Goal: Book appointment/travel/reservation

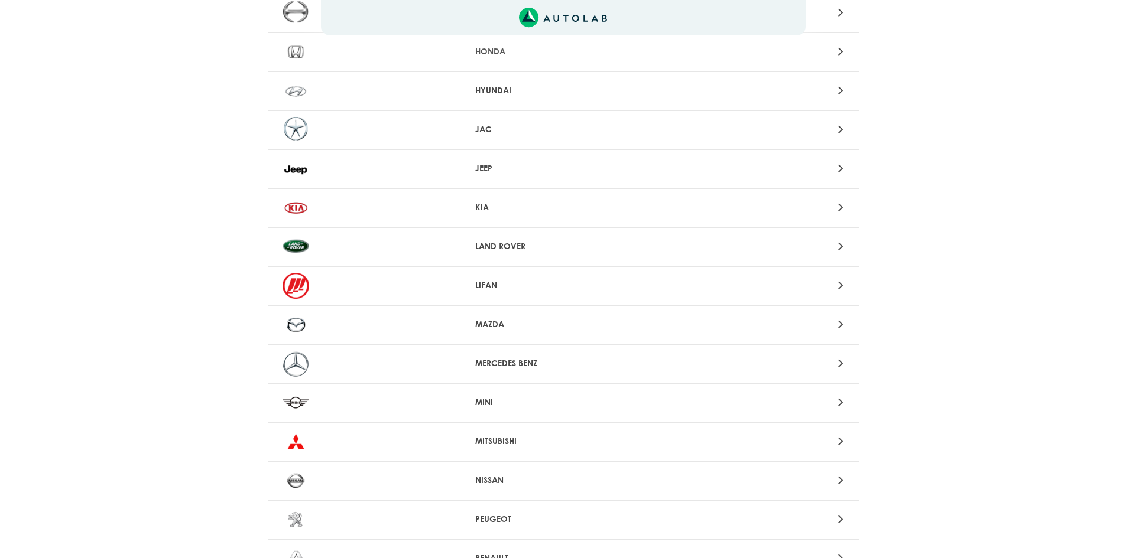
scroll to position [709, 0]
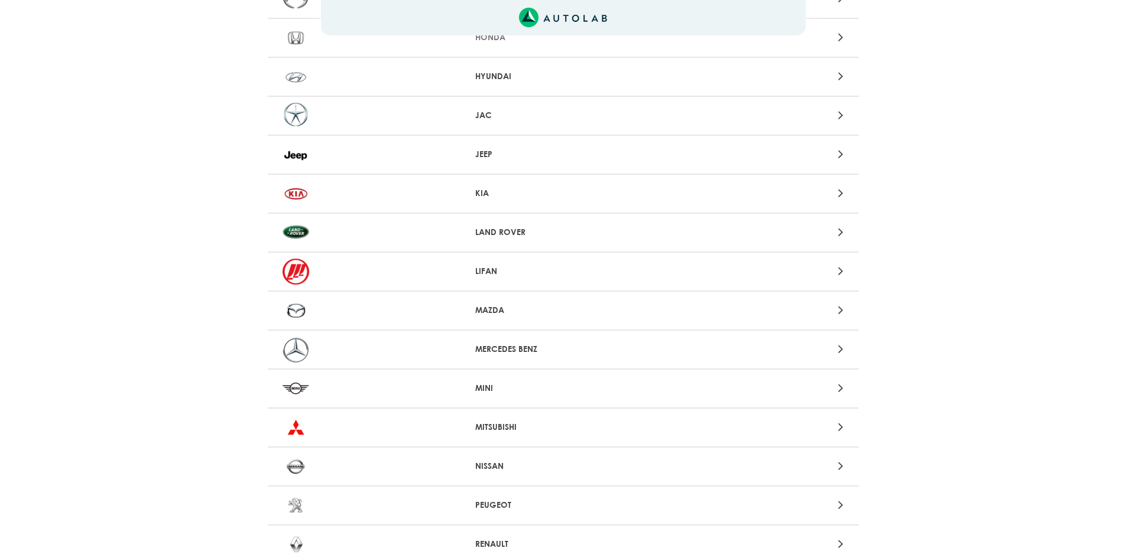
click at [843, 310] on icon at bounding box center [840, 309] width 5 height 15
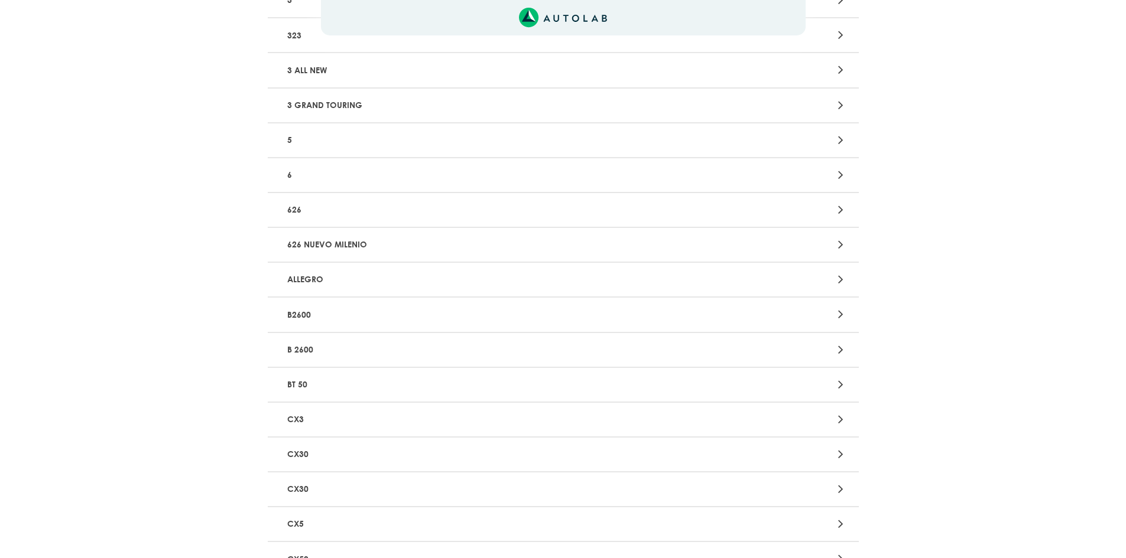
scroll to position [295, 0]
click at [832, 384] on div at bounding box center [755, 383] width 193 height 16
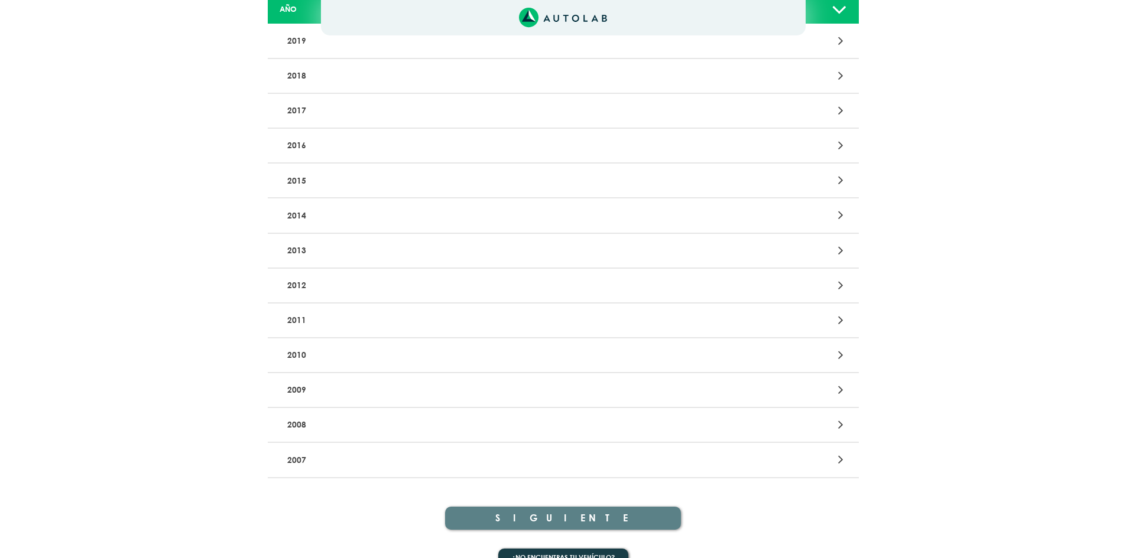
scroll to position [177, 0]
click at [838, 284] on icon at bounding box center [840, 284] width 5 height 15
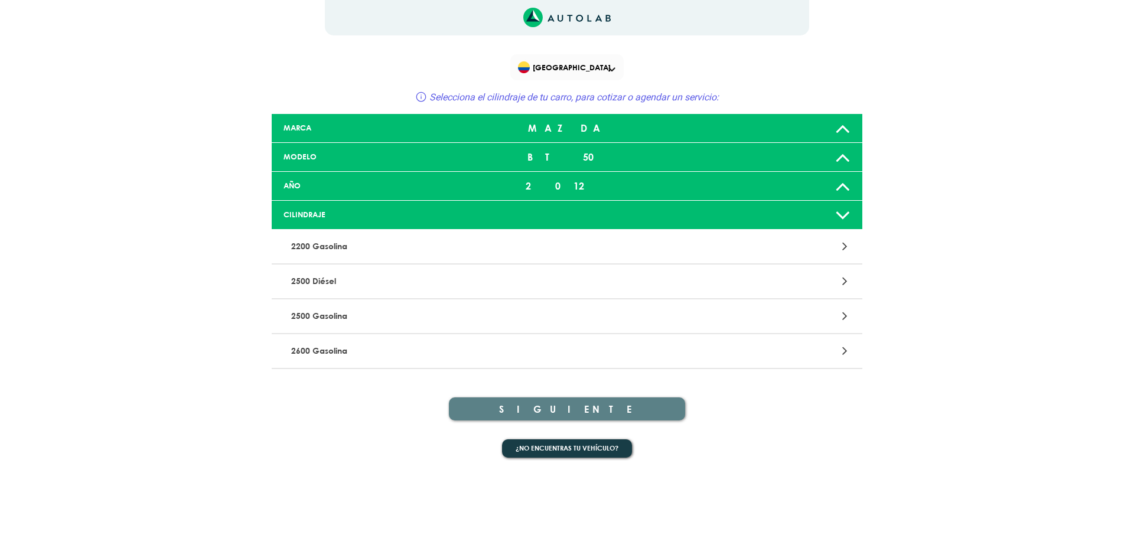
click at [838, 275] on div at bounding box center [759, 282] width 193 height 16
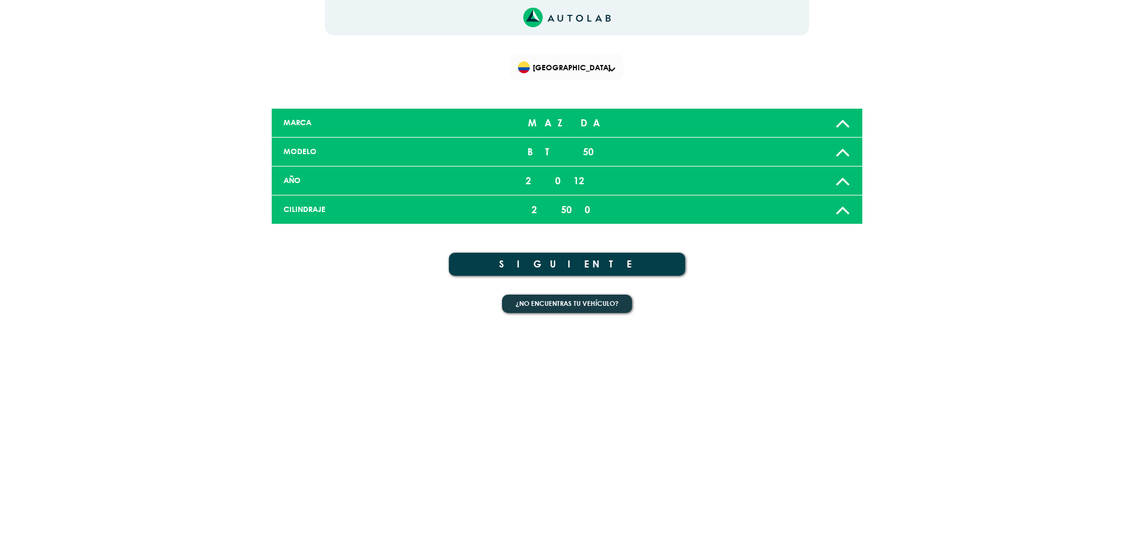
click at [623, 262] on button "SIGUIENTE" at bounding box center [567, 264] width 236 height 23
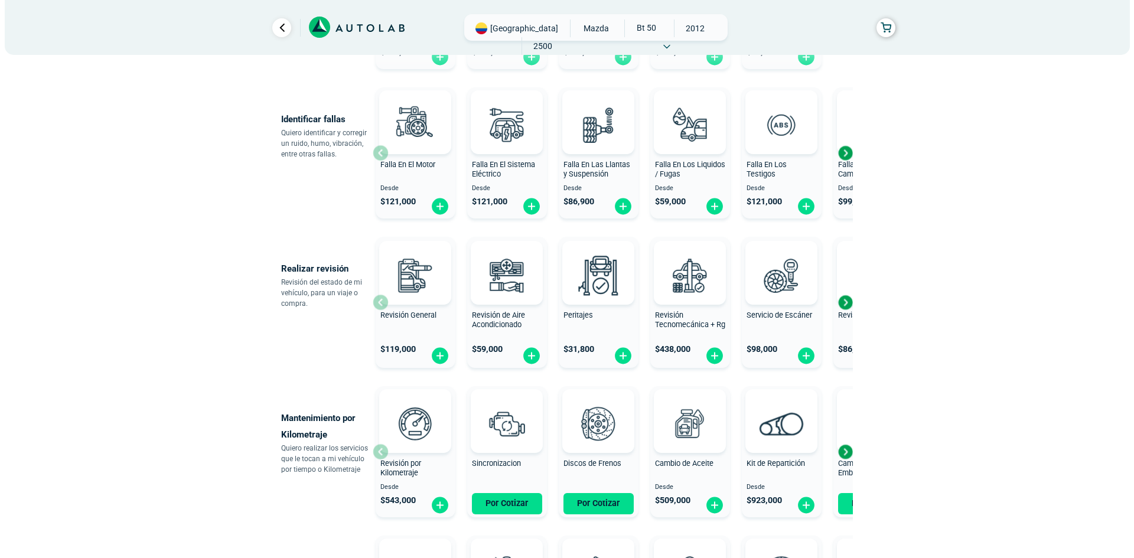
scroll to position [236, 0]
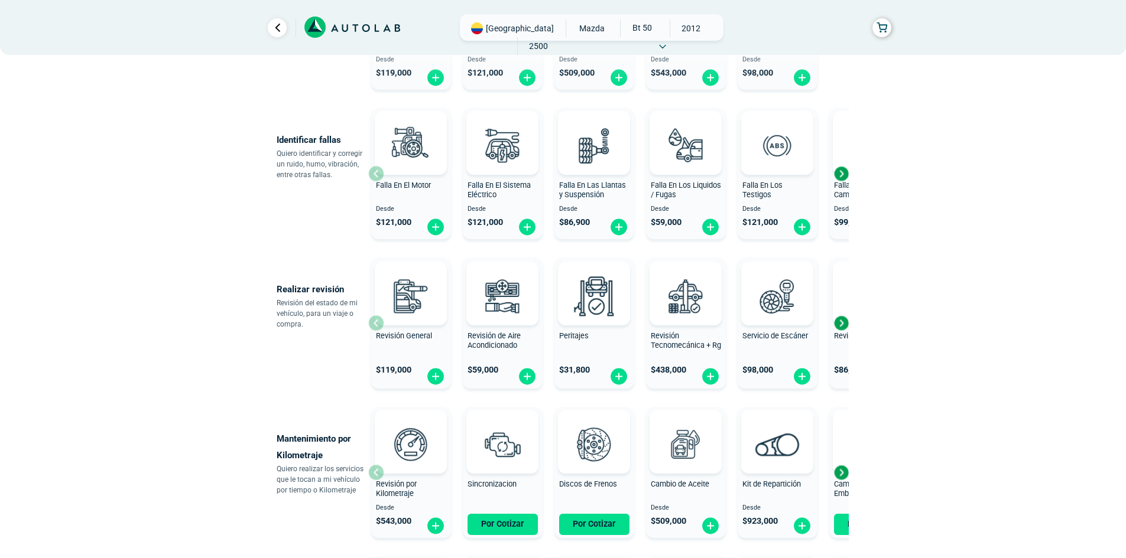
click at [837, 177] on div "Next slide" at bounding box center [841, 174] width 18 height 18
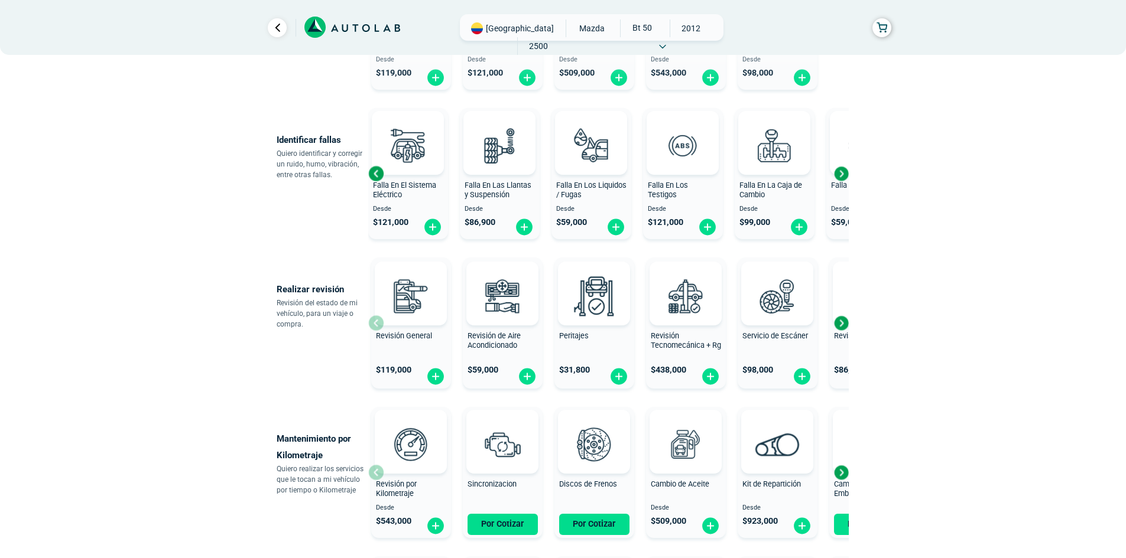
click at [841, 175] on div "Next slide" at bounding box center [841, 174] width 18 height 18
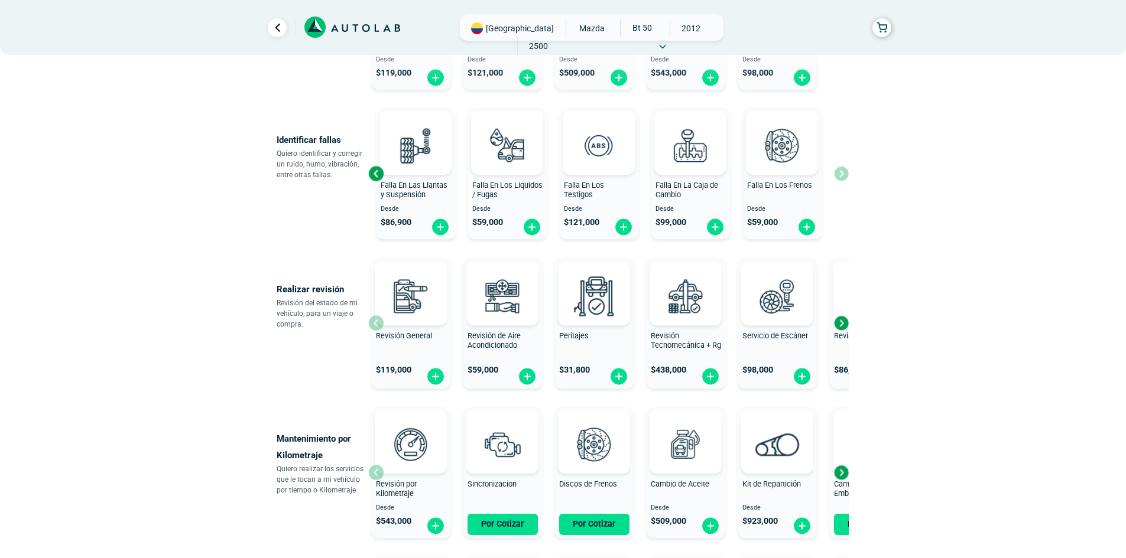
click at [841, 175] on div "Falla En El Motor Desde $ 121,000 Falla En El Sistema Eléctrico Desde $ 121,000…" at bounding box center [608, 173] width 480 height 141
click at [376, 171] on div "Previous slide" at bounding box center [376, 174] width 18 height 18
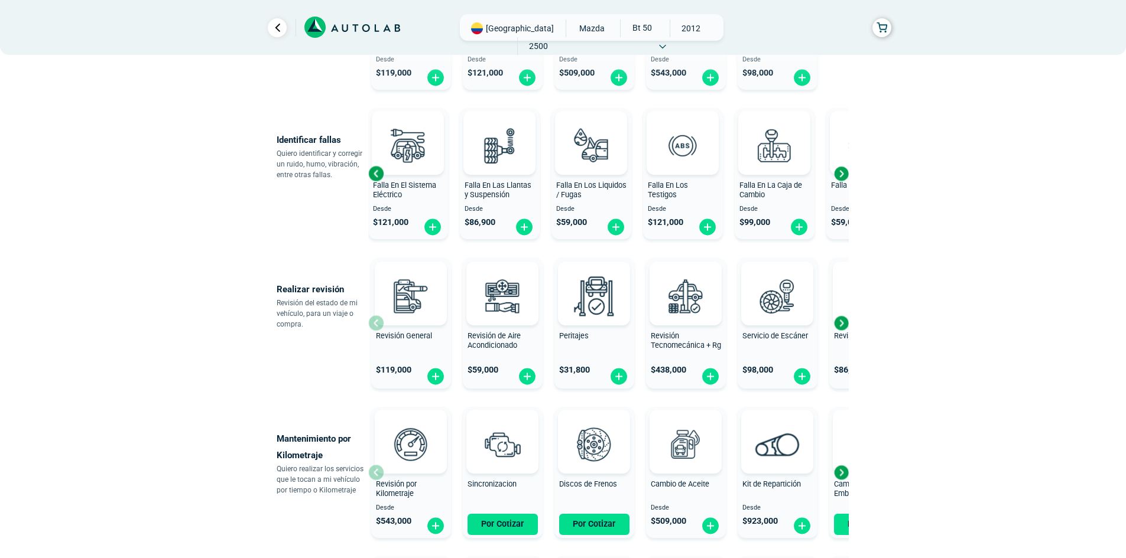
click at [376, 171] on div "Previous slide" at bounding box center [376, 174] width 18 height 18
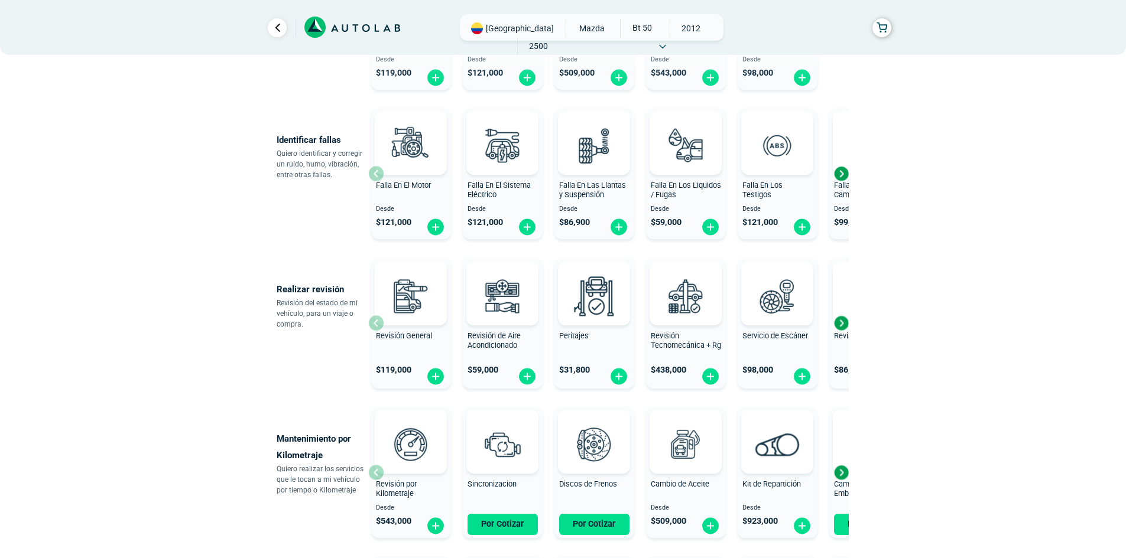
click at [376, 171] on div at bounding box center [411, 143] width 72 height 64
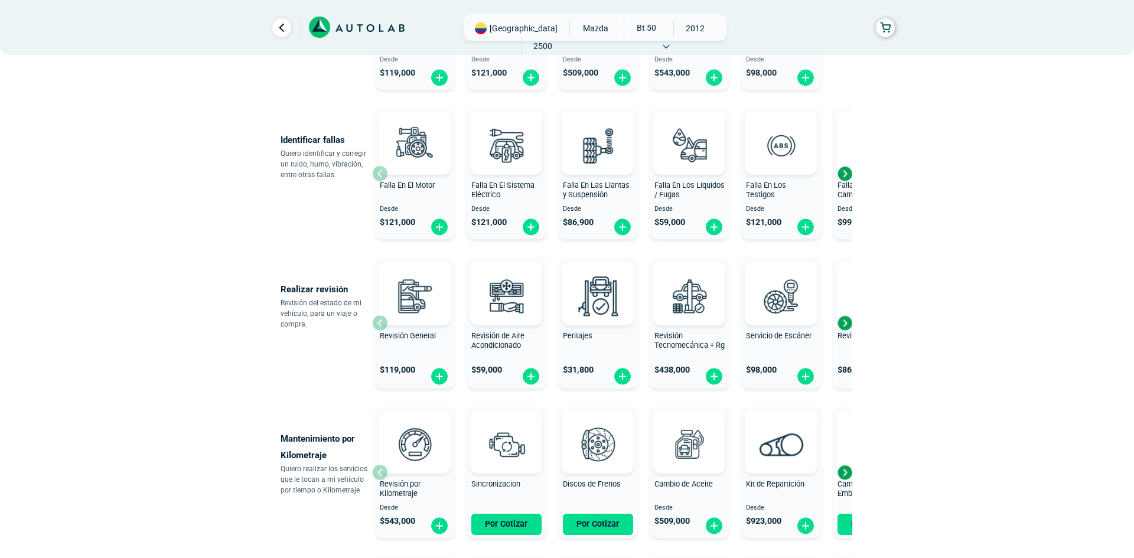
click at [0, 0] on div at bounding box center [0, 0] width 0 height 0
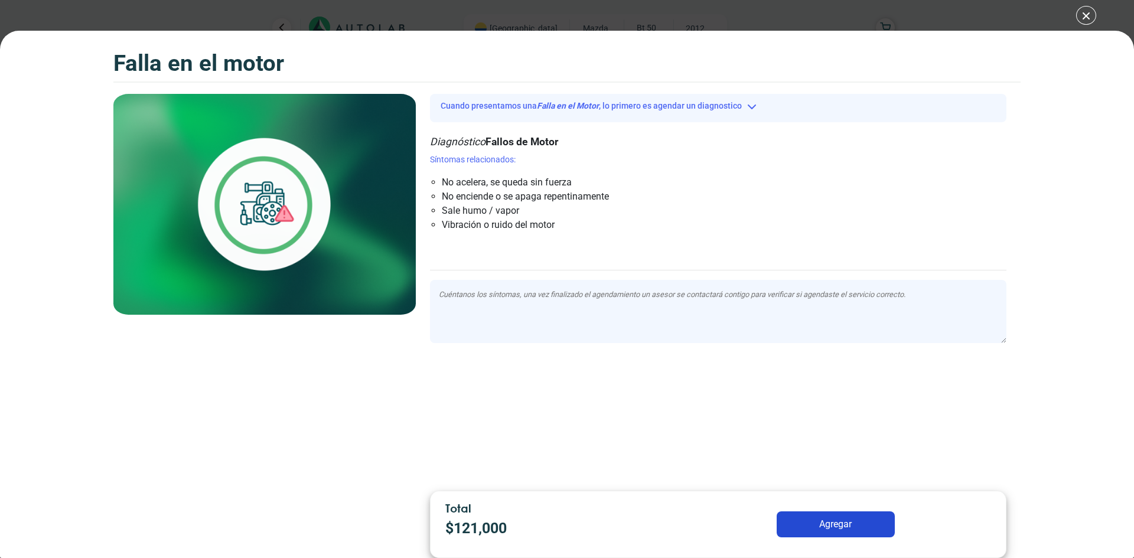
click at [1078, 14] on div "Falla en el Motor Falla en el Motor Falla en el Motor" at bounding box center [567, 279] width 1134 height 558
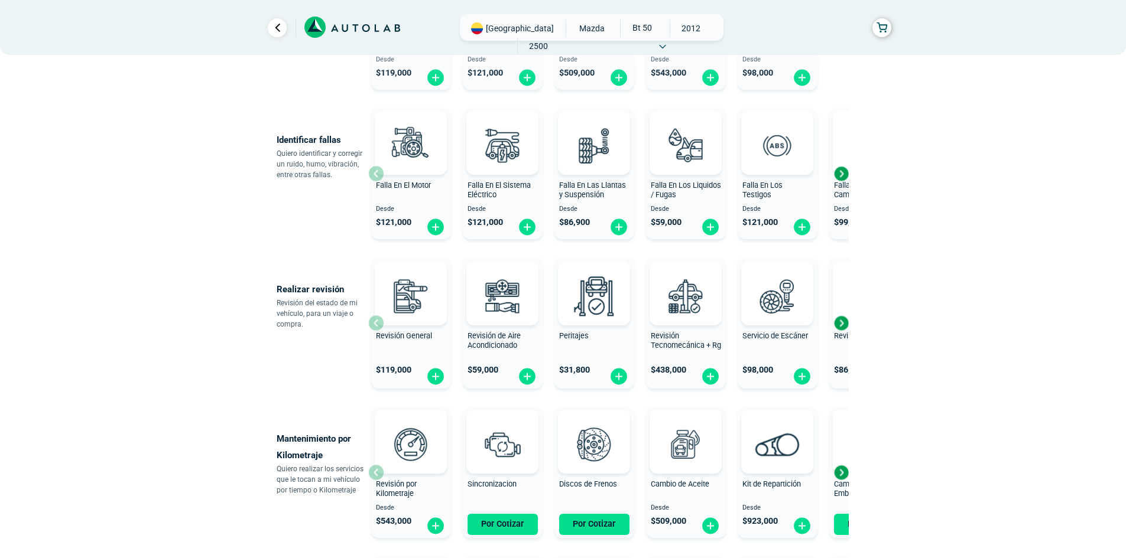
click at [373, 176] on div "Falla En El Motor Desde $ 121,000" at bounding box center [411, 174] width 80 height 126
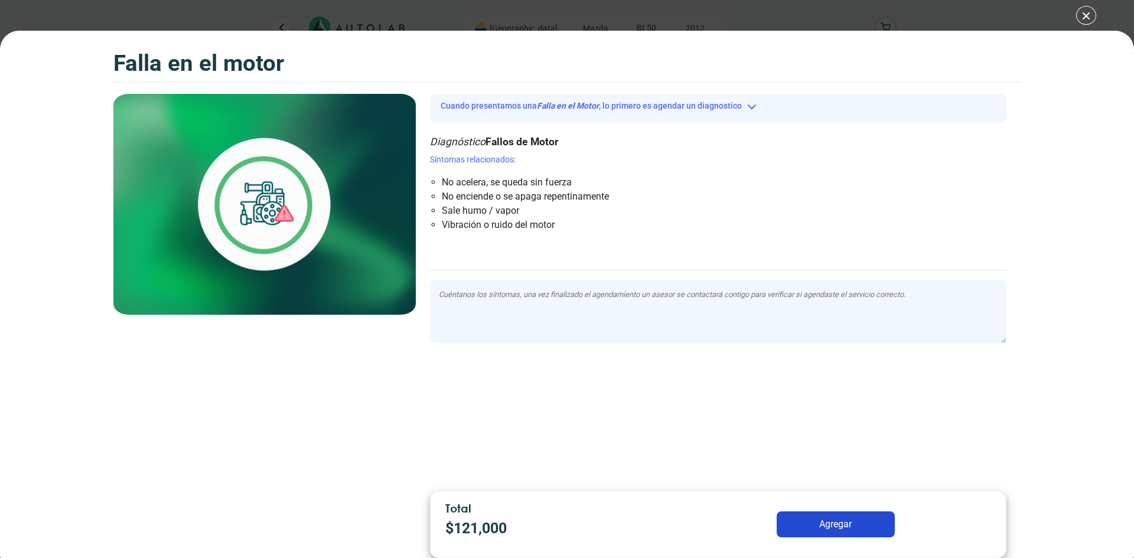
click at [1088, 19] on div "Falla en el Motor Falla en el Motor Falla en el Motor" at bounding box center [567, 279] width 1134 height 558
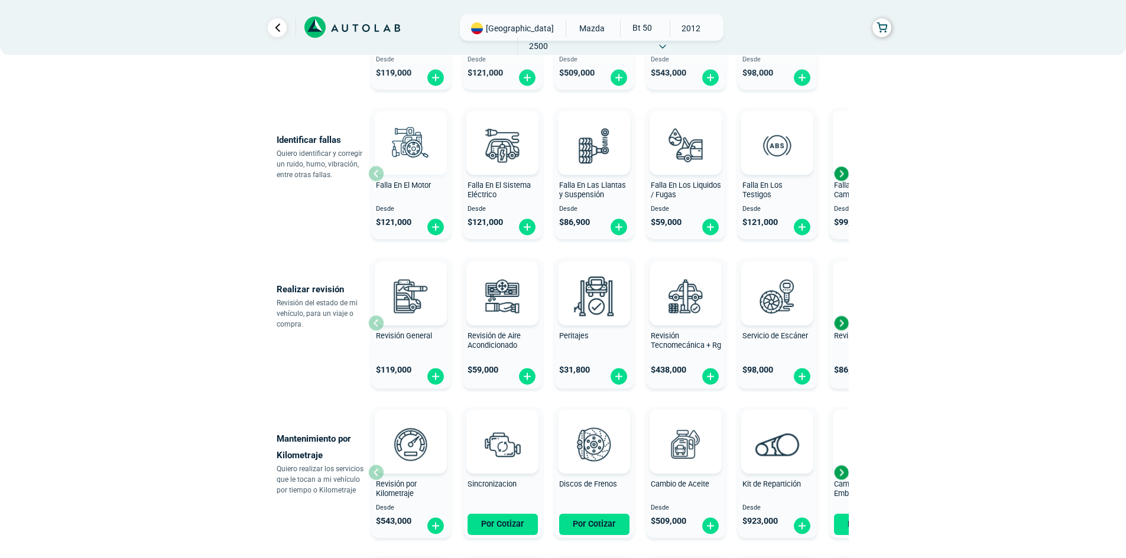
click at [409, 148] on img at bounding box center [411, 145] width 52 height 52
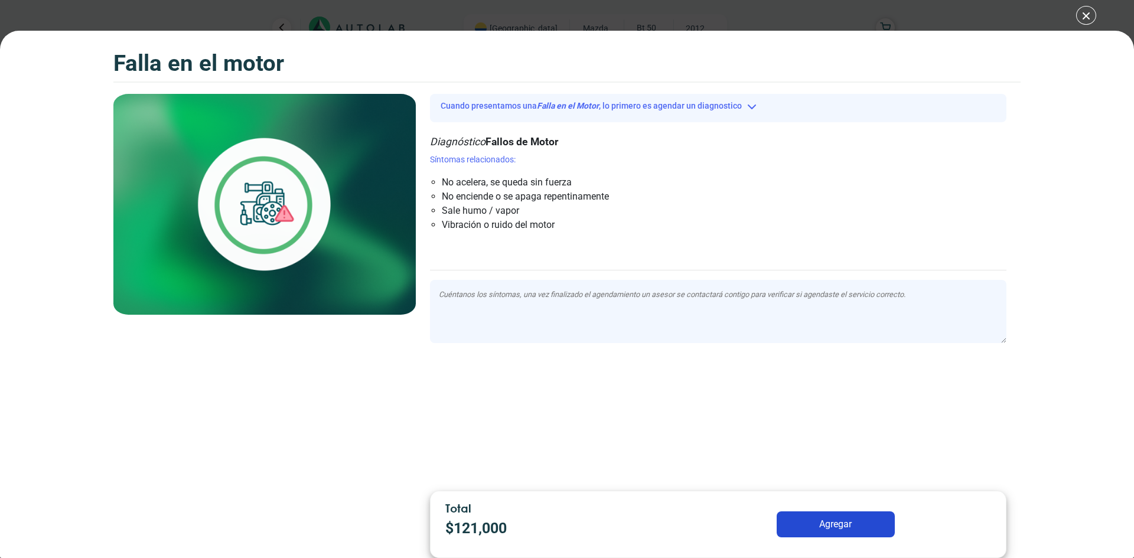
click at [1089, 12] on div "Falla en el Motor Falla en el Motor Falla en el Motor" at bounding box center [567, 279] width 1134 height 558
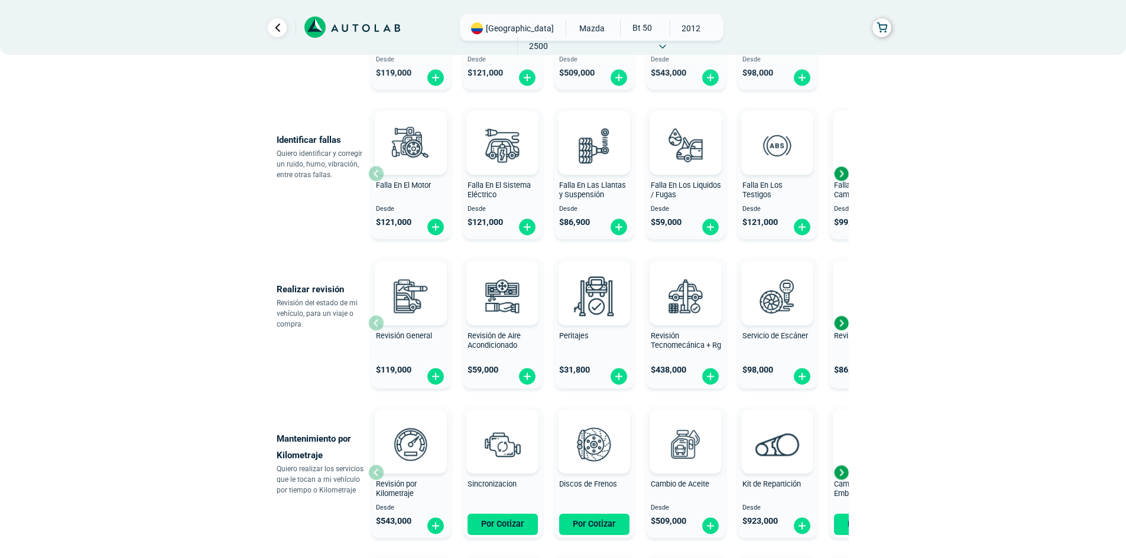
click at [837, 177] on div "Next slide" at bounding box center [841, 174] width 18 height 18
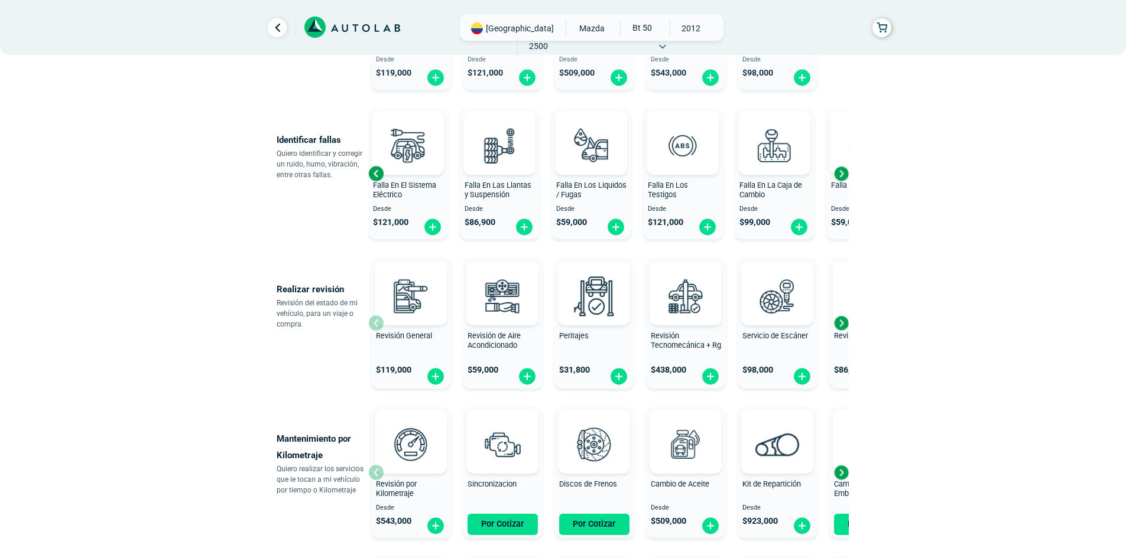
click at [837, 177] on div "Next slide" at bounding box center [841, 174] width 18 height 18
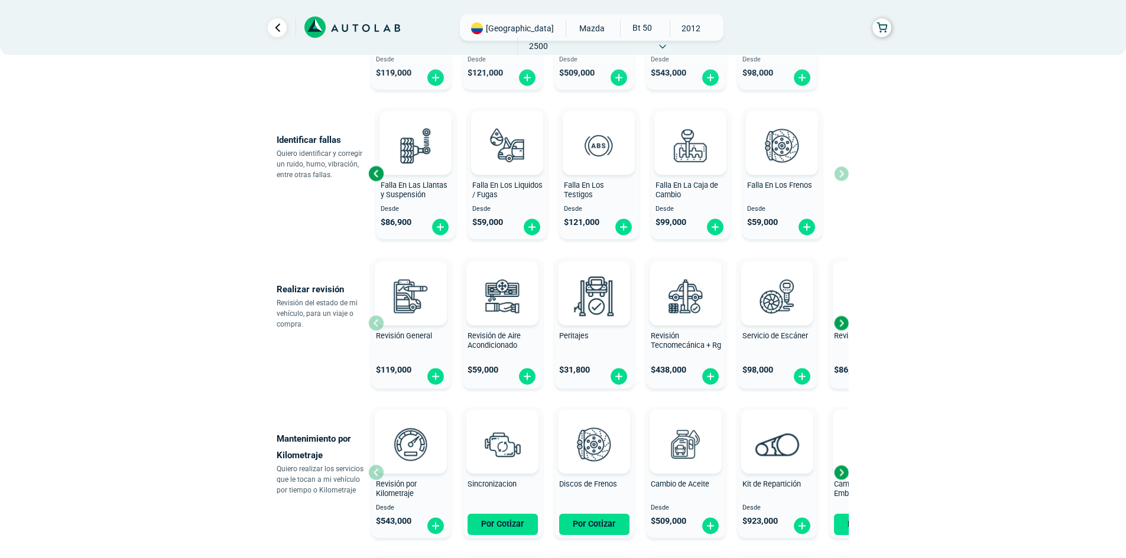
click at [837, 177] on div "Falla En El Motor Desde $ 121,000 Falla En El Sistema Eléctrico Desde $ 121,000…" at bounding box center [608, 173] width 480 height 141
click at [603, 145] on img at bounding box center [599, 145] width 52 height 52
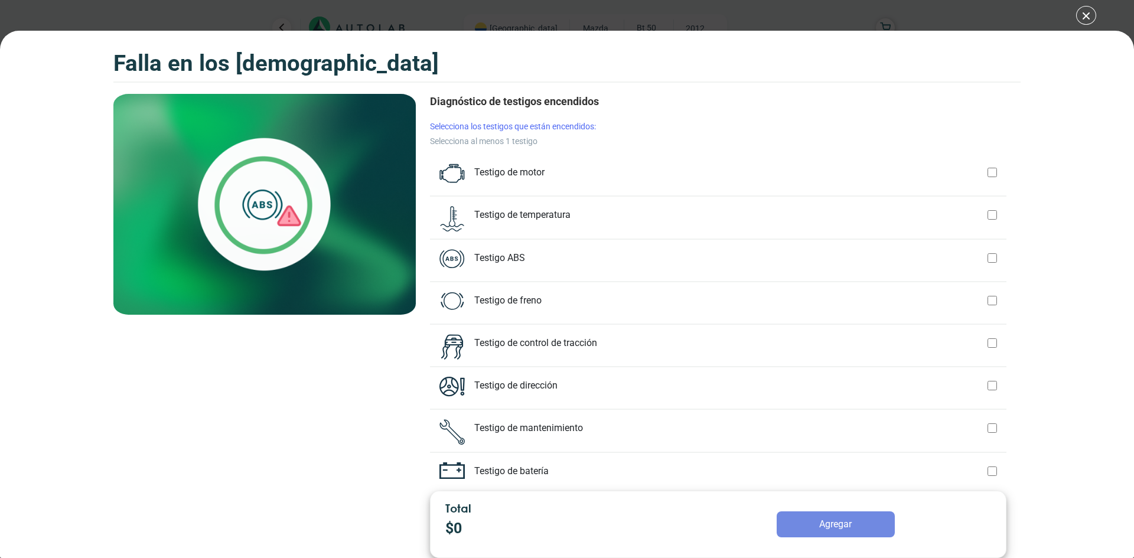
scroll to position [59, 0]
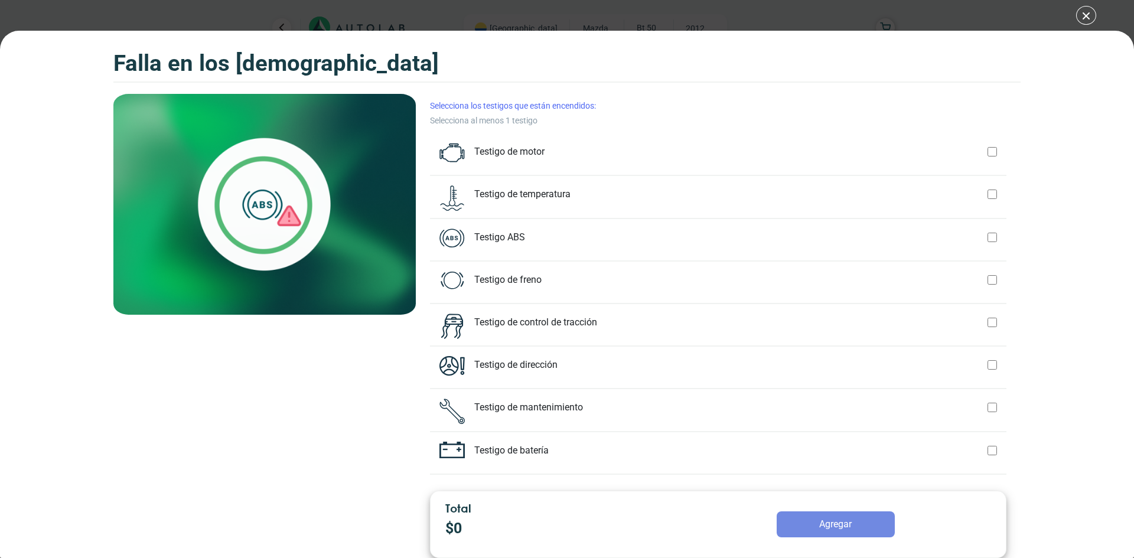
click at [988, 197] on div at bounding box center [992, 195] width 9 height 18
checkbox input "true"
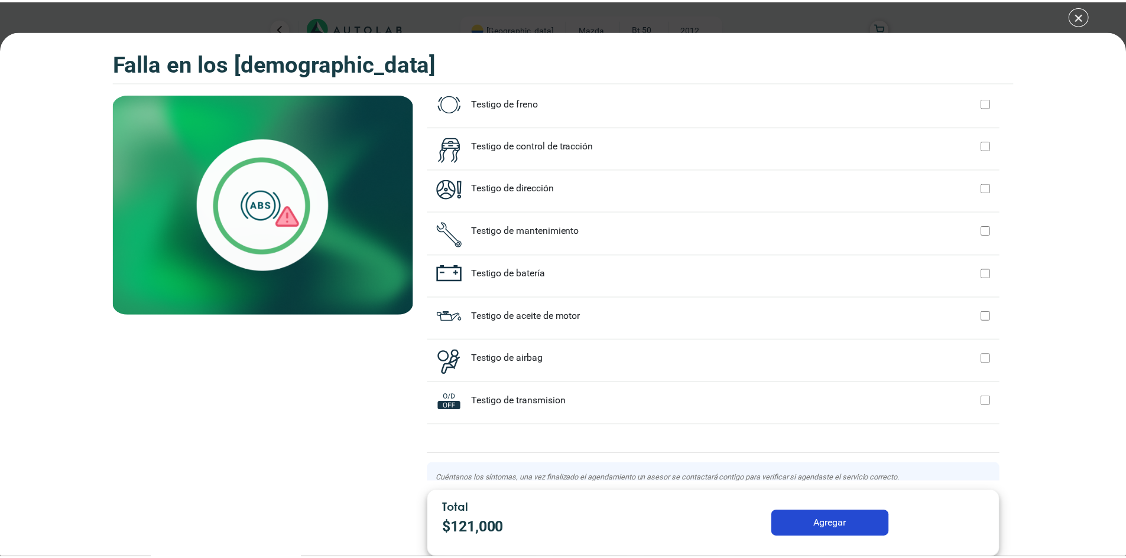
scroll to position [314, 0]
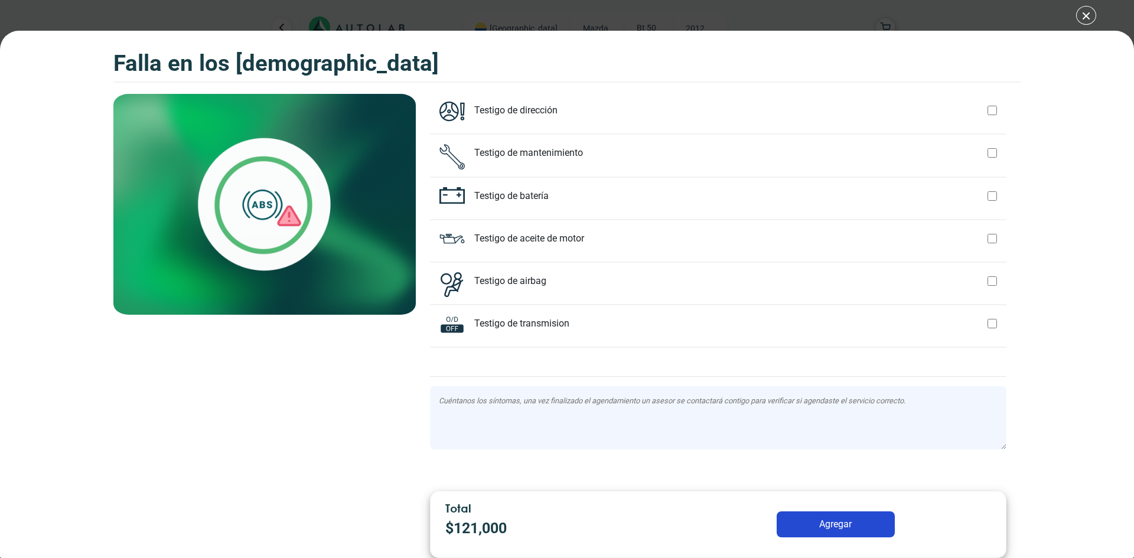
click at [870, 519] on button "Agregar" at bounding box center [836, 525] width 118 height 26
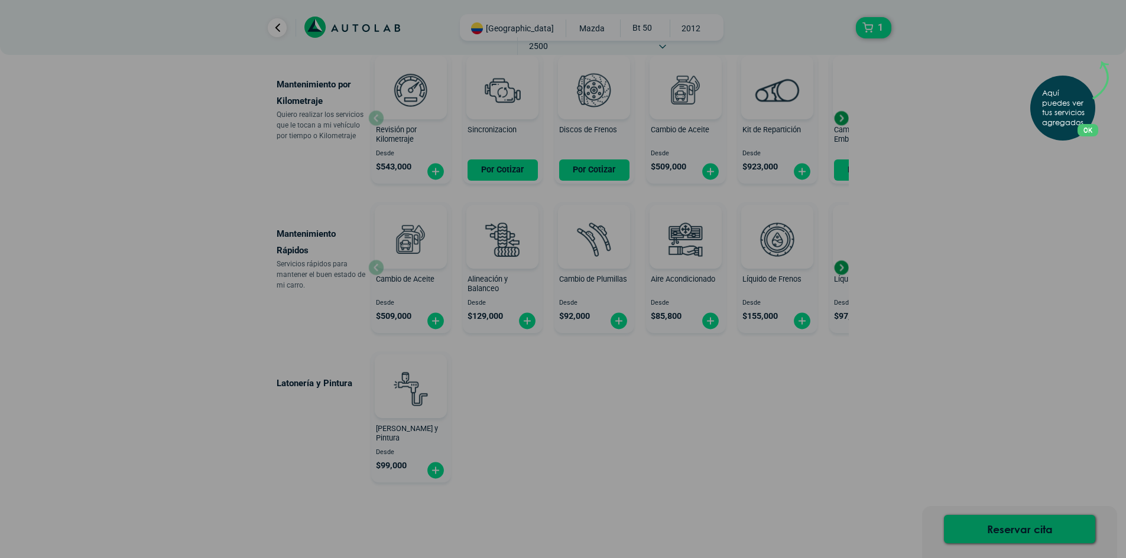
scroll to position [236, 0]
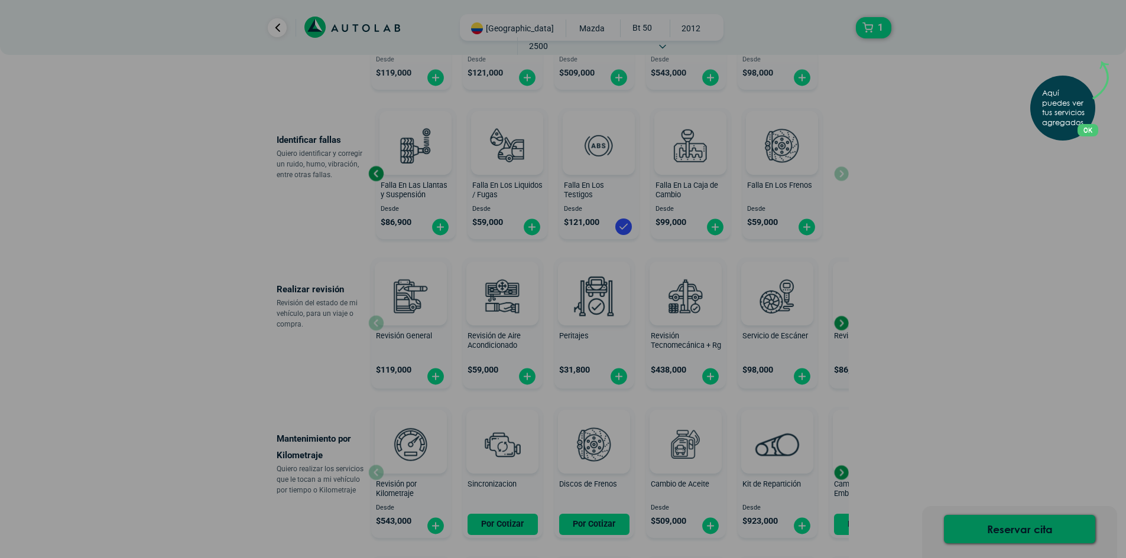
click at [976, 536] on div "Aquí puedes ver tus servicios agregados. OK .aex,.bex{fill:none!important;strok…" at bounding box center [563, 279] width 1126 height 558
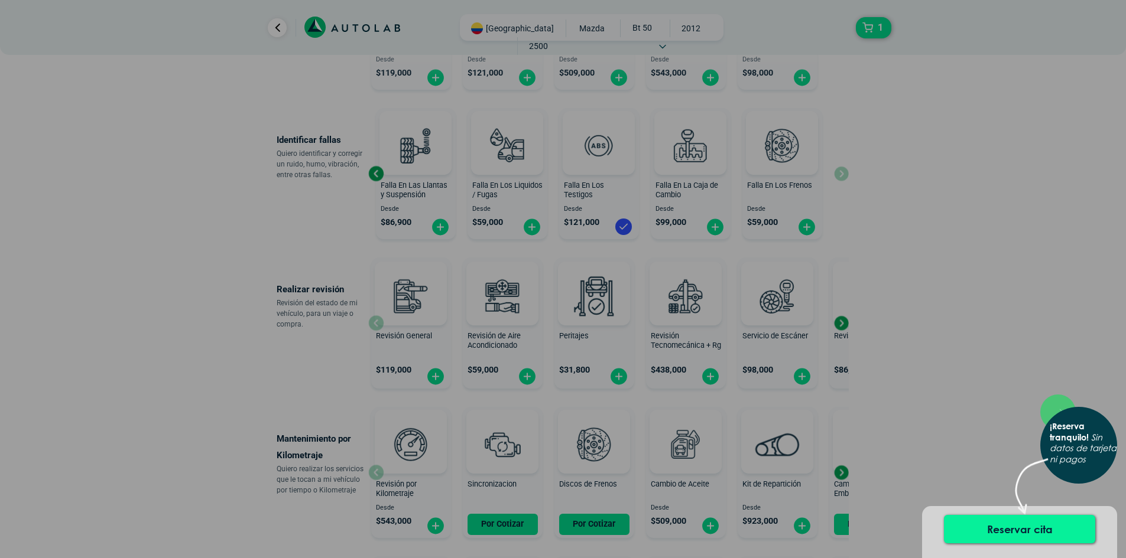
click at [1012, 521] on button "Reservar cita" at bounding box center [1019, 529] width 151 height 28
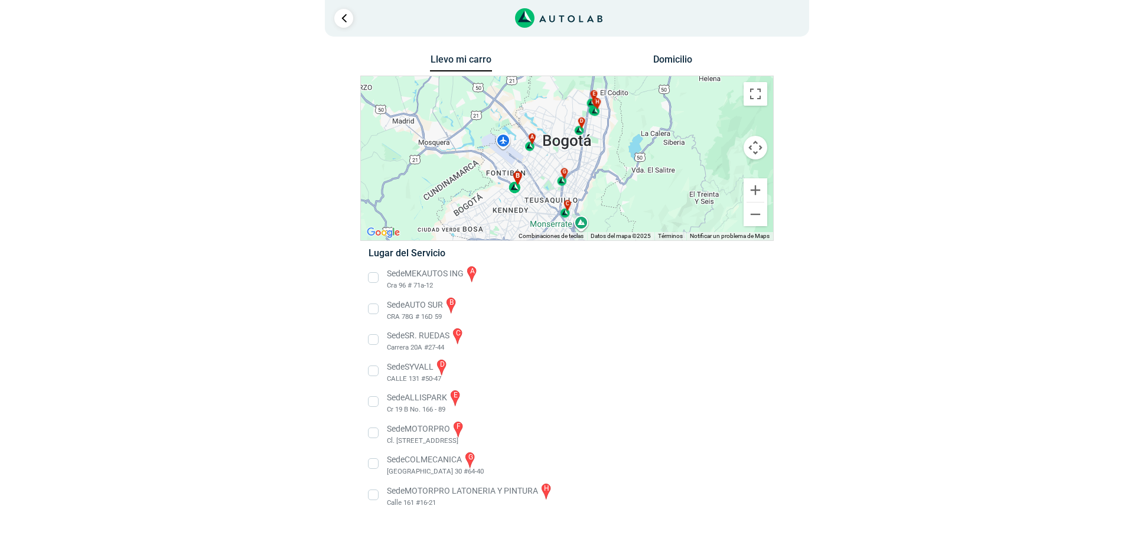
click at [518, 182] on div "b" at bounding box center [516, 182] width 14 height 22
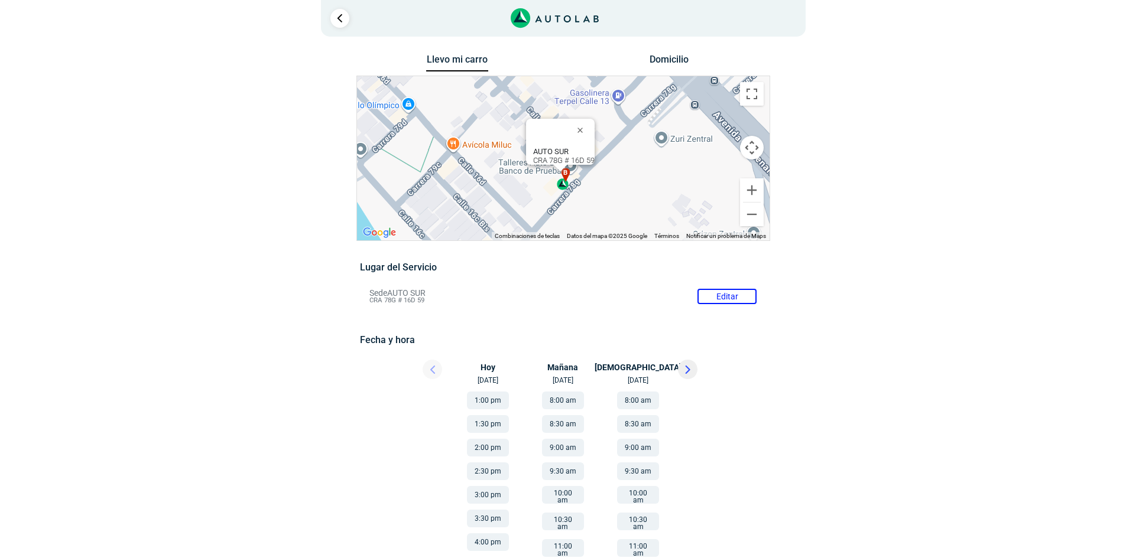
click at [553, 147] on b "AUTO SUR" at bounding box center [550, 151] width 35 height 9
click at [567, 176] on span "b" at bounding box center [565, 173] width 5 height 10
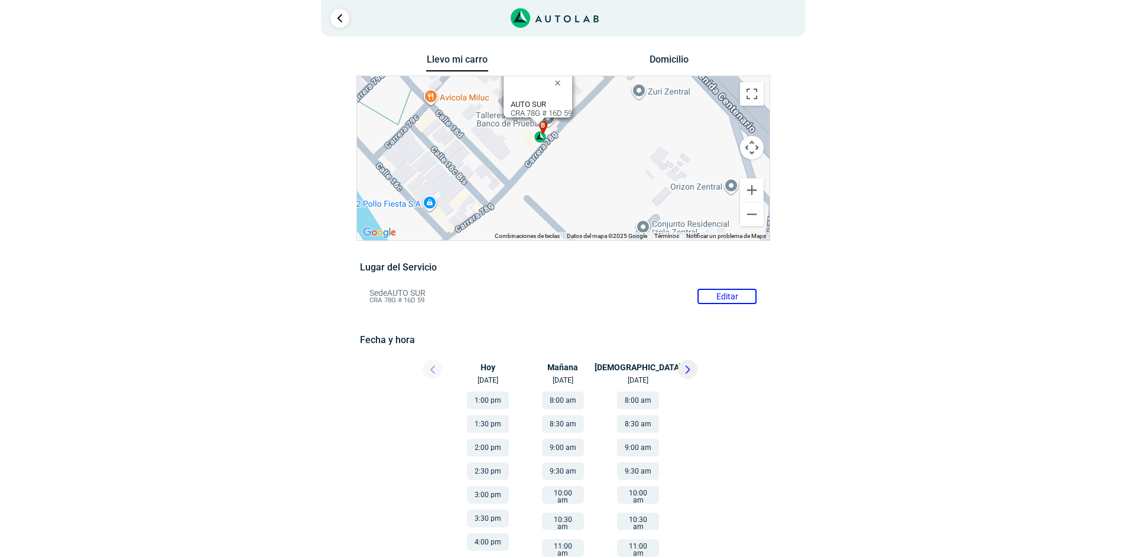
drag, startPoint x: 714, startPoint y: 167, endPoint x: 691, endPoint y: 121, distance: 52.1
click at [691, 121] on div "a b c d e f g" at bounding box center [563, 158] width 412 height 164
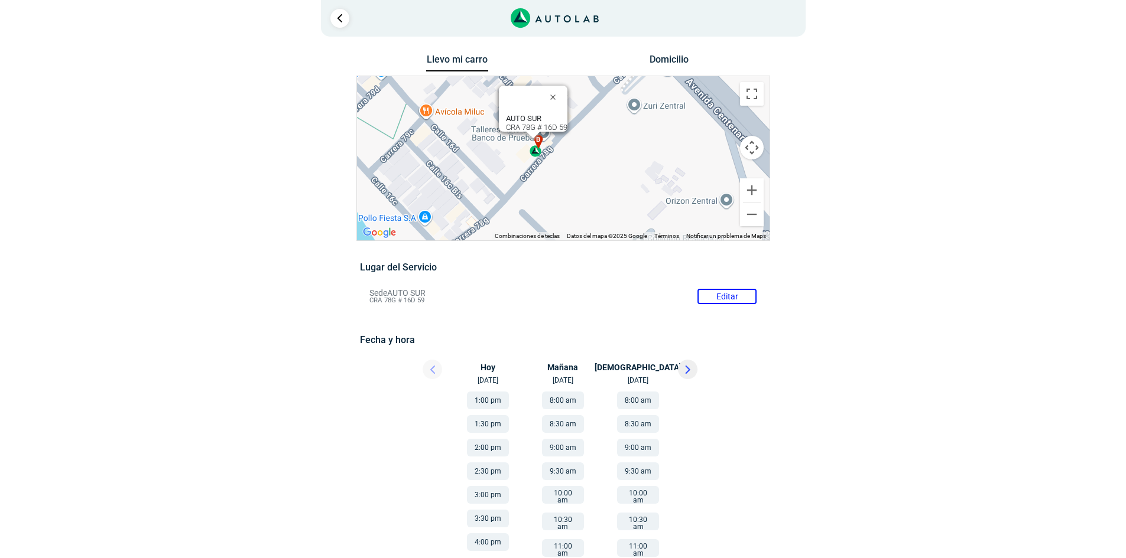
drag, startPoint x: 635, startPoint y: 148, endPoint x: 629, endPoint y: 160, distance: 13.5
click at [629, 160] on div "a b c d e f g" at bounding box center [563, 158] width 412 height 164
click at [535, 142] on span "b" at bounding box center [537, 141] width 5 height 10
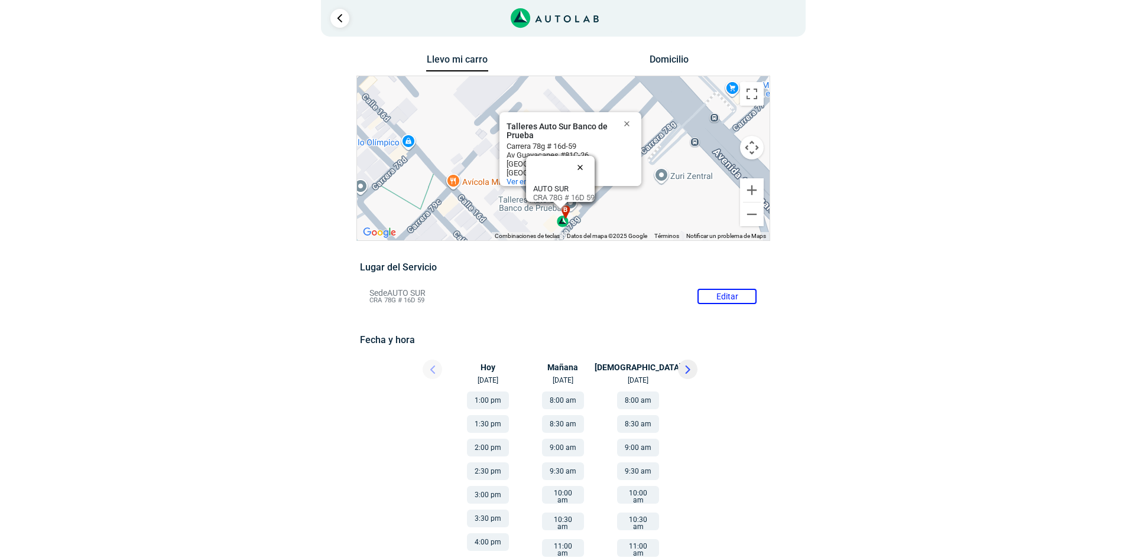
click at [587, 160] on button "Cerrar" at bounding box center [582, 167] width 28 height 28
click at [585, 161] on button "Cerrar" at bounding box center [582, 167] width 28 height 28
click at [589, 157] on button "Cerrar" at bounding box center [582, 167] width 28 height 28
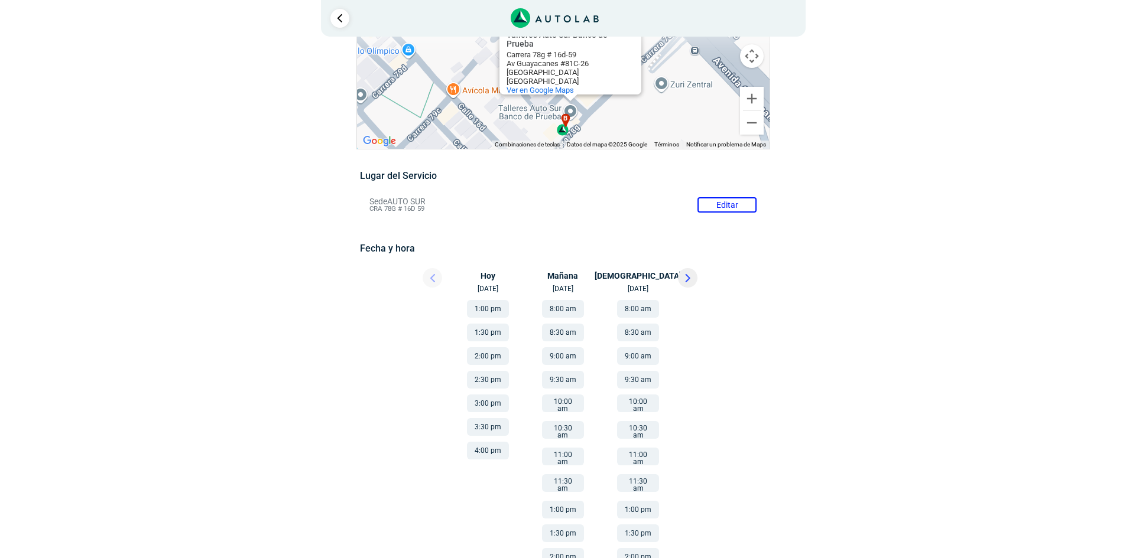
scroll to position [91, 0]
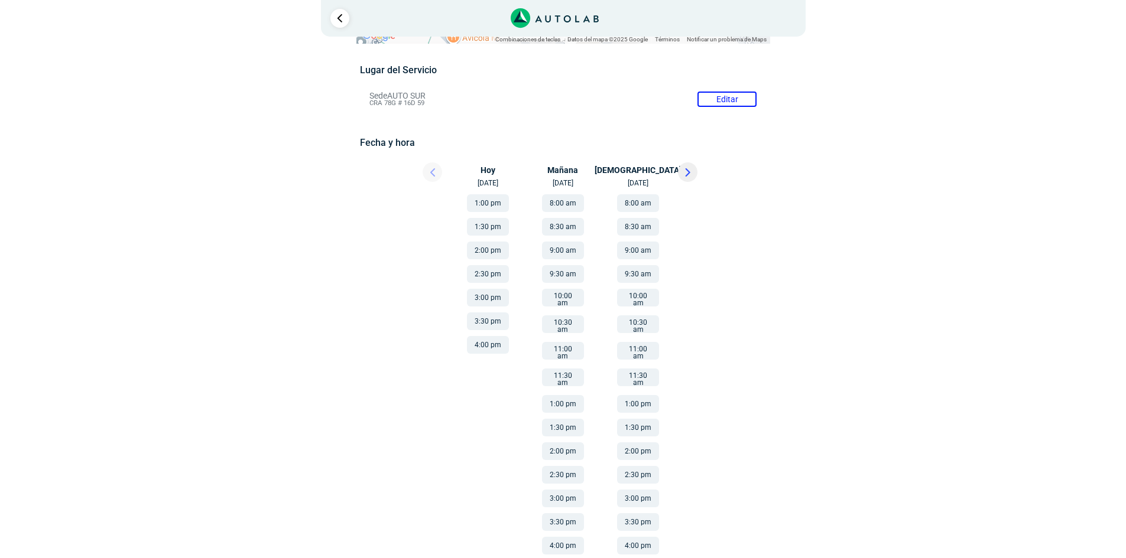
click at [557, 226] on button "8:30 am" at bounding box center [563, 227] width 42 height 18
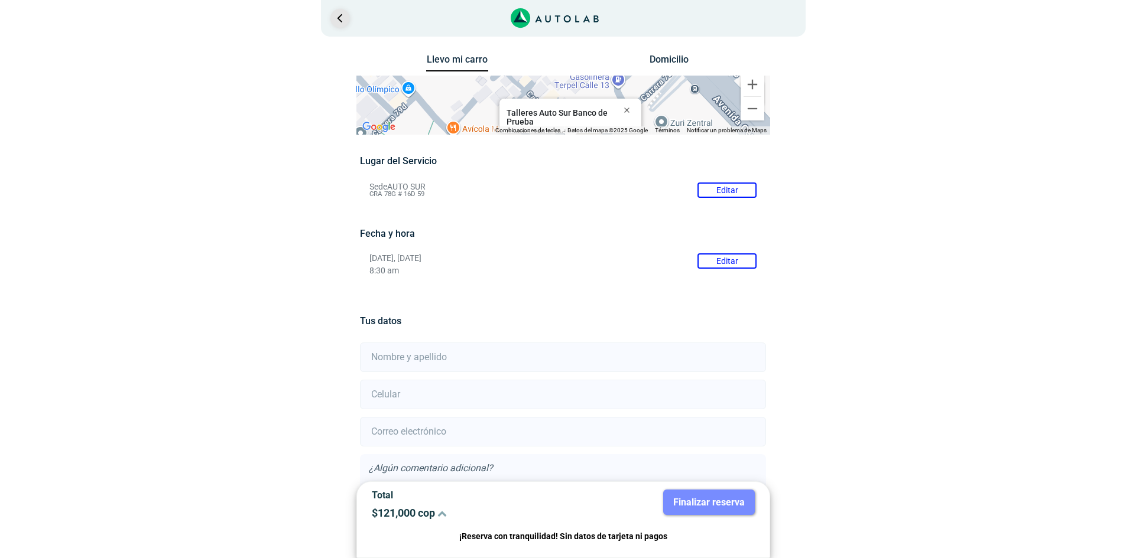
click at [342, 21] on link "Ir al paso anterior" at bounding box center [339, 18] width 19 height 19
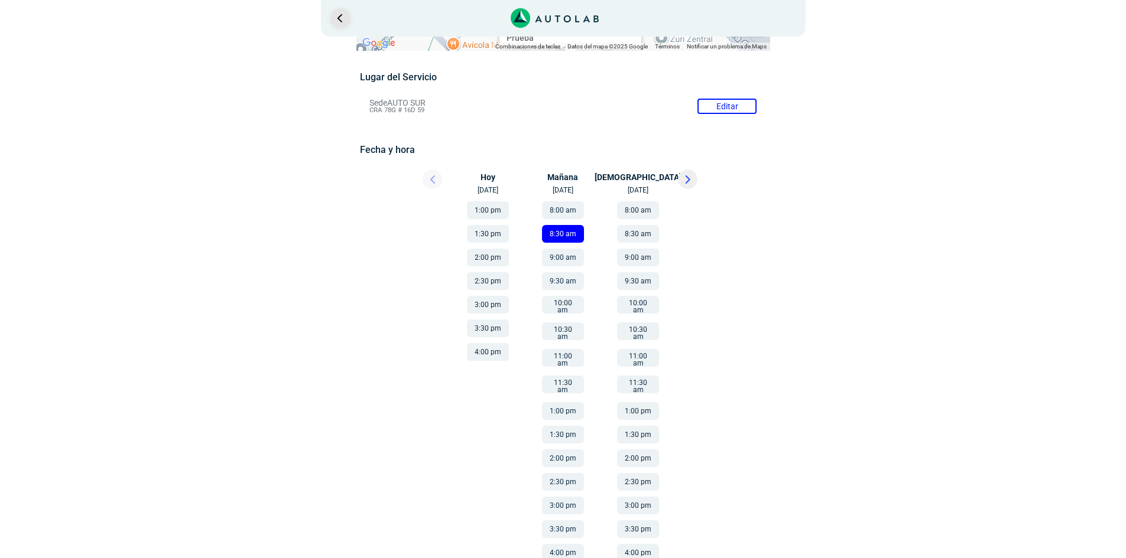
click at [340, 21] on link "Ir al paso anterior" at bounding box center [339, 18] width 19 height 19
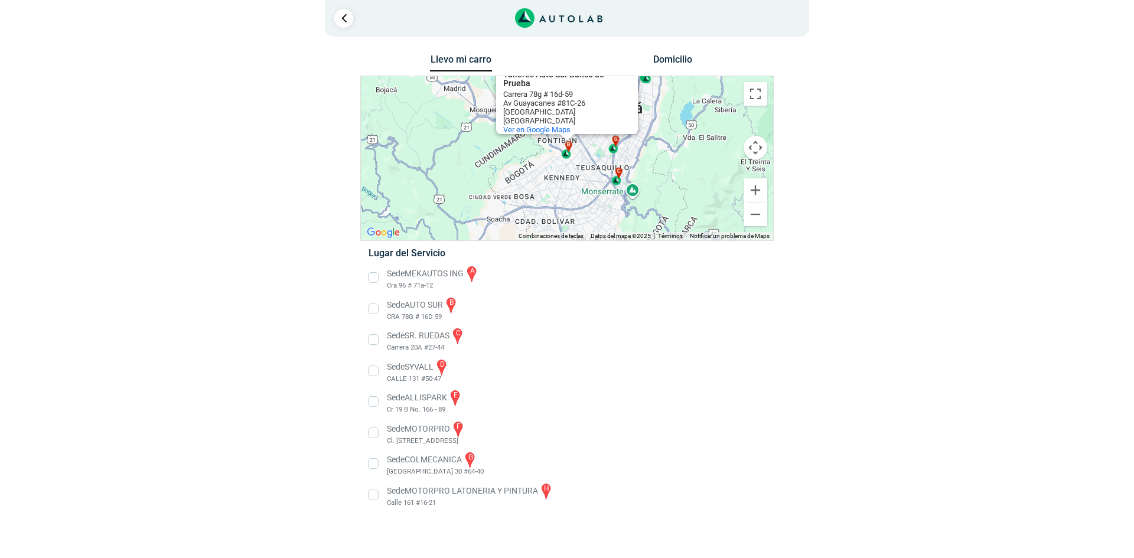
click at [376, 305] on li "Sede AUTO SUR b CRA 78G # 16D 59" at bounding box center [567, 309] width 414 height 27
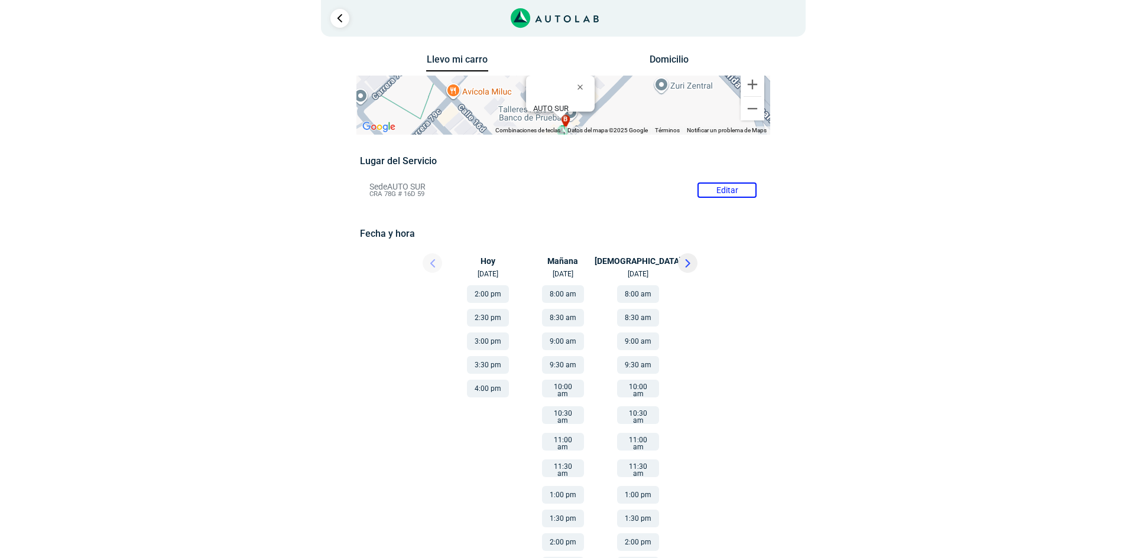
click at [558, 315] on button "8:30 am" at bounding box center [563, 318] width 42 height 18
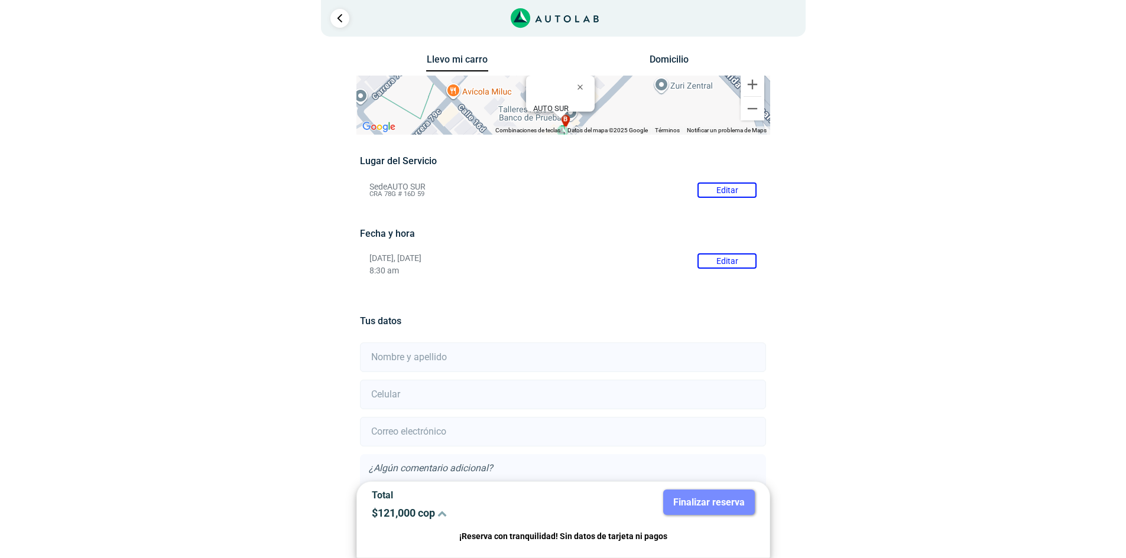
scroll to position [84, 0]
